Goal: Transaction & Acquisition: Register for event/course

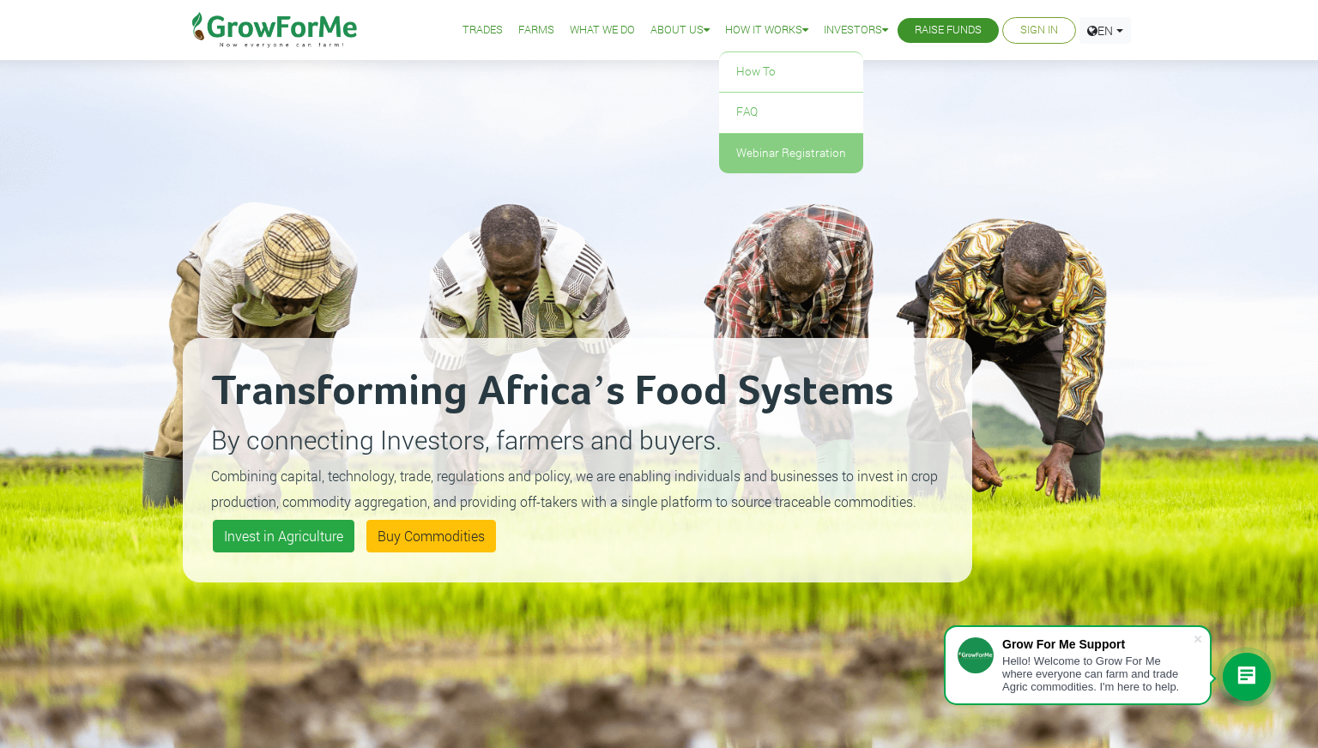
click at [756, 144] on link "Webinar Registration" at bounding box center [791, 153] width 144 height 39
